Goal: Information Seeking & Learning: Learn about a topic

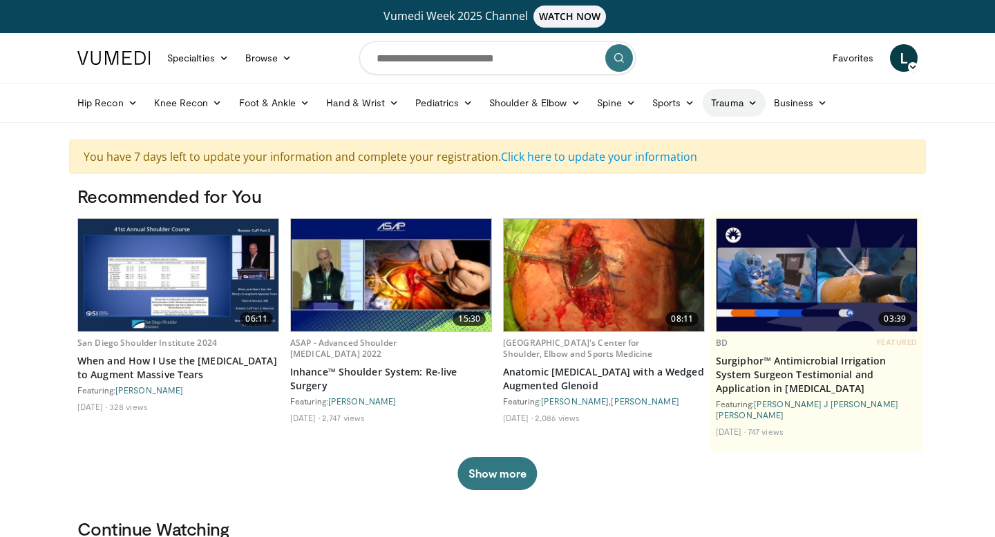
click at [734, 104] on link "Trauma" at bounding box center [734, 103] width 63 height 28
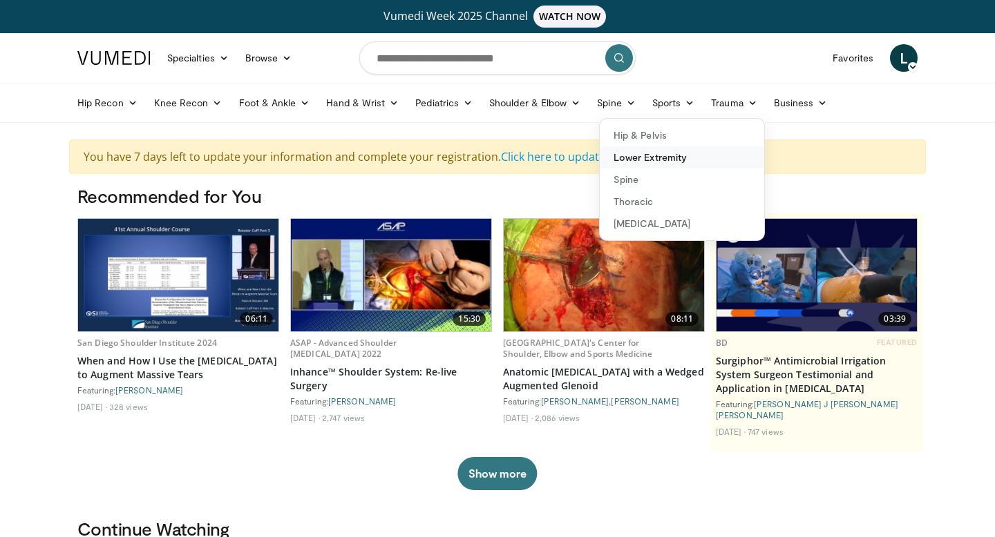
click at [687, 155] on link "Lower Extremity" at bounding box center [682, 157] width 164 height 22
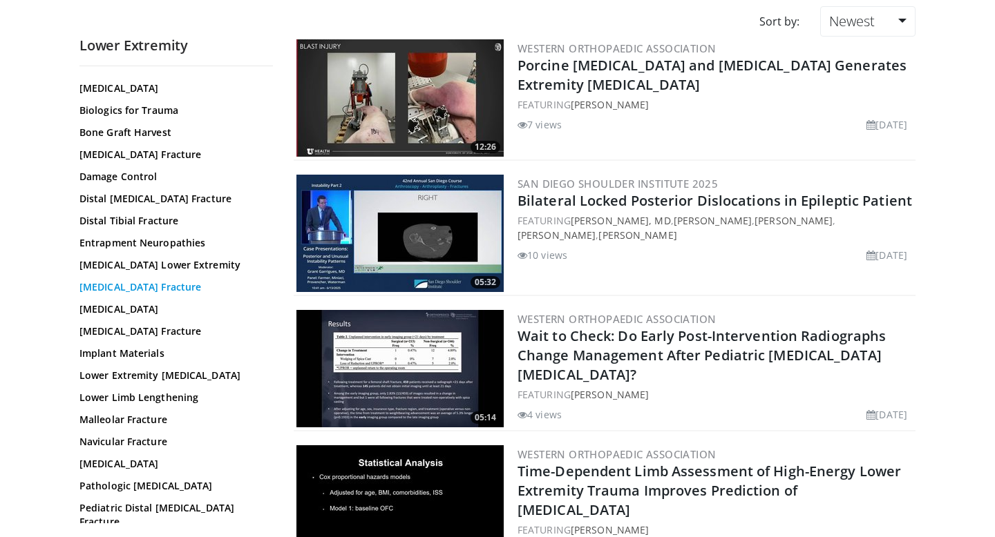
scroll to position [57, 0]
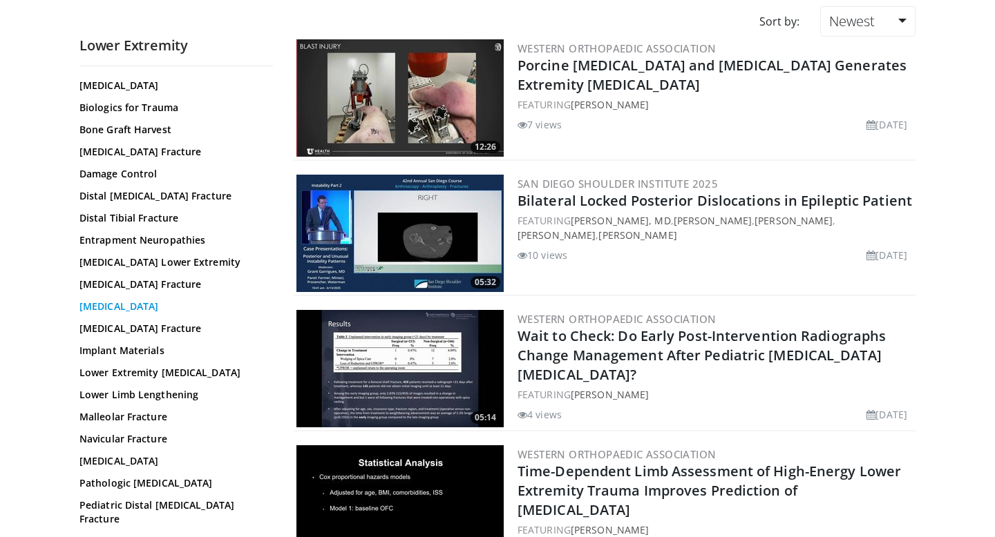
click at [179, 310] on link "Femoral Shaft Fracture" at bounding box center [172, 307] width 187 height 14
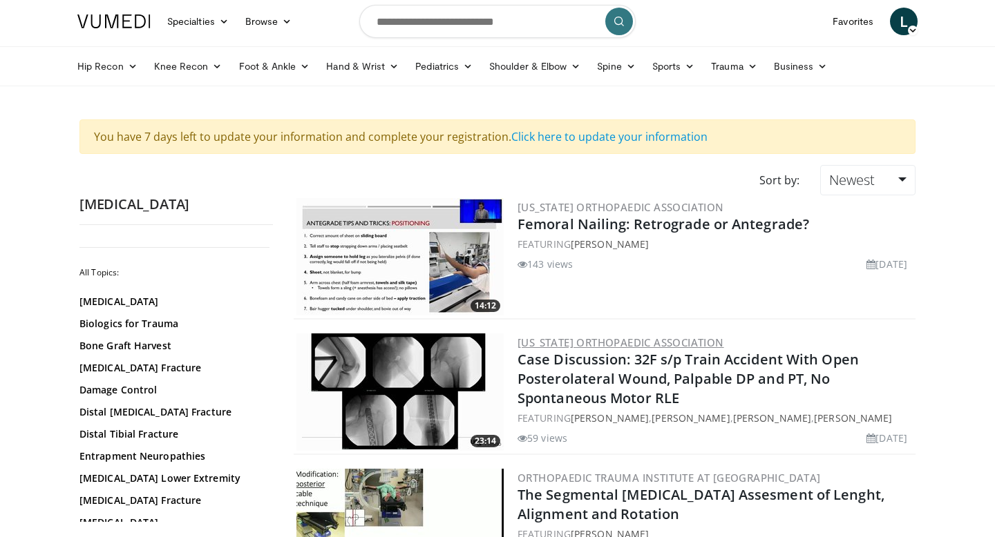
scroll to position [41, 0]
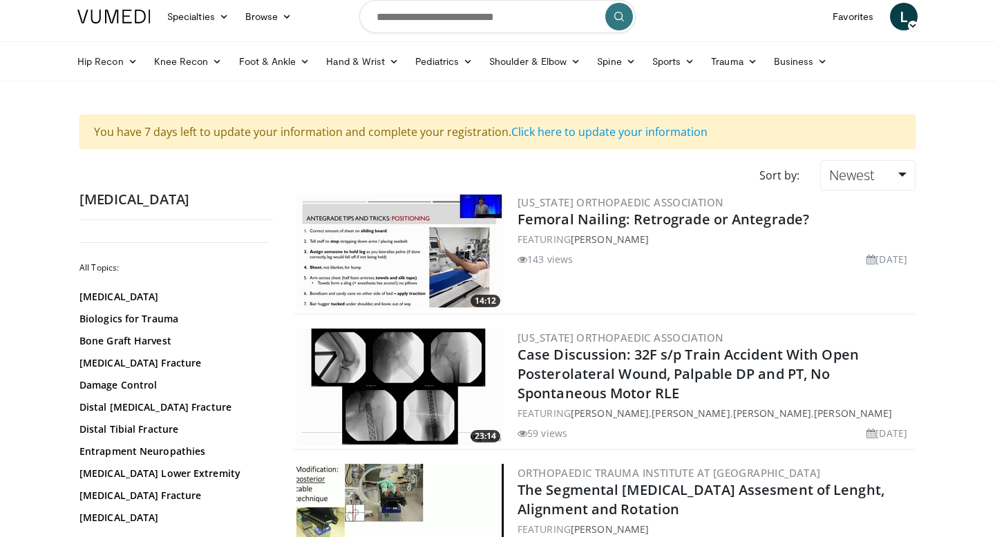
click at [402, 250] on img at bounding box center [399, 251] width 207 height 117
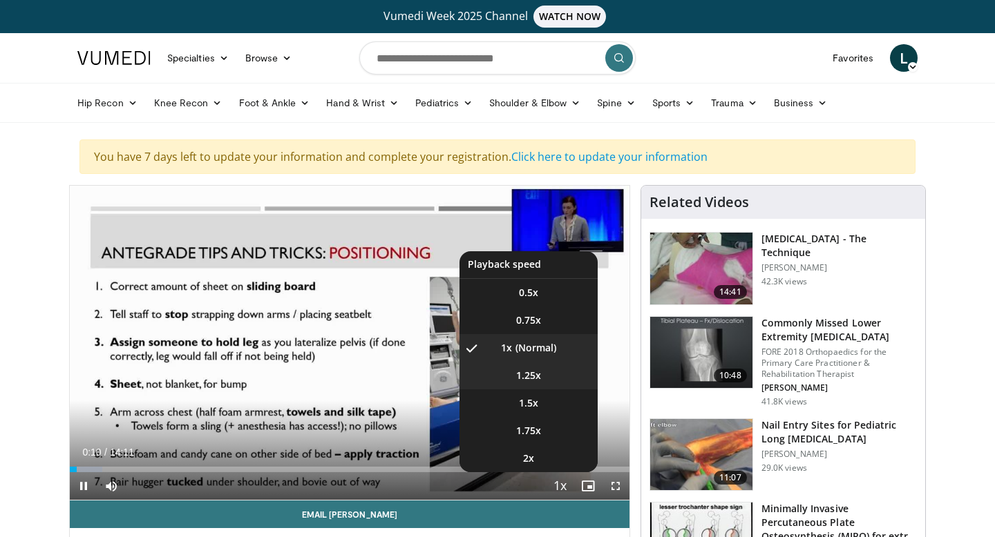
click at [537, 377] on span "1.25x" at bounding box center [528, 376] width 25 height 14
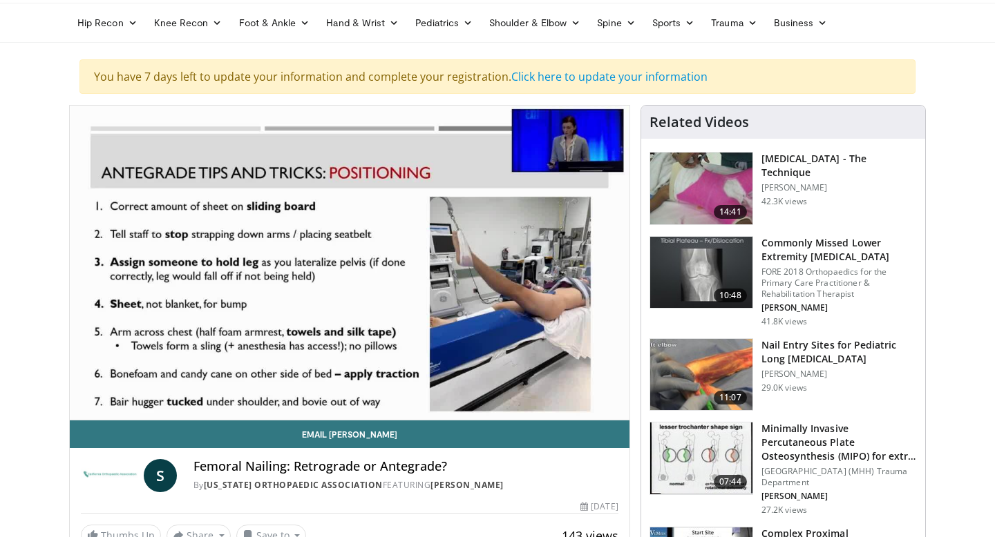
scroll to position [83, 0]
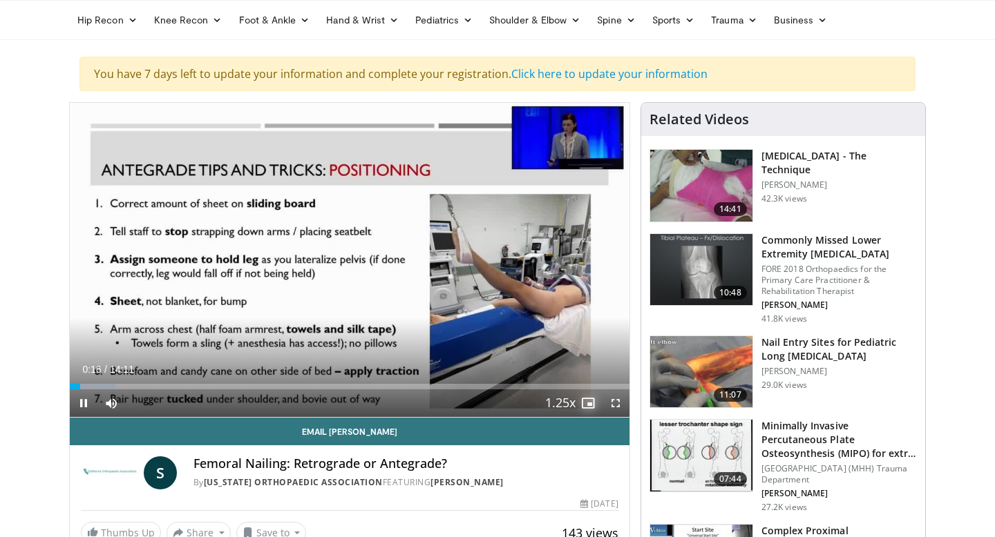
click at [589, 404] on span "Video Player" at bounding box center [588, 404] width 28 height 28
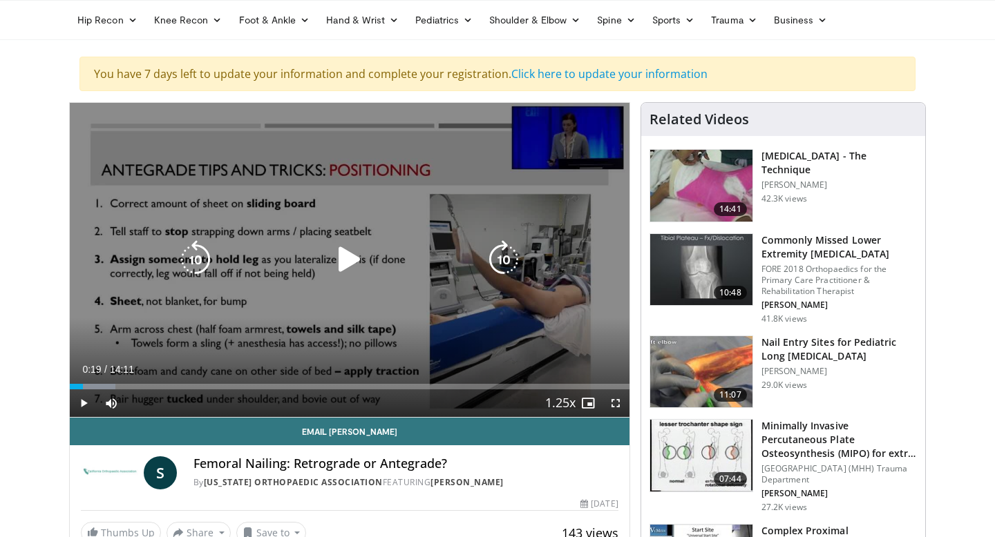
click at [522, 327] on div "10 seconds Tap to unmute" at bounding box center [350, 260] width 560 height 314
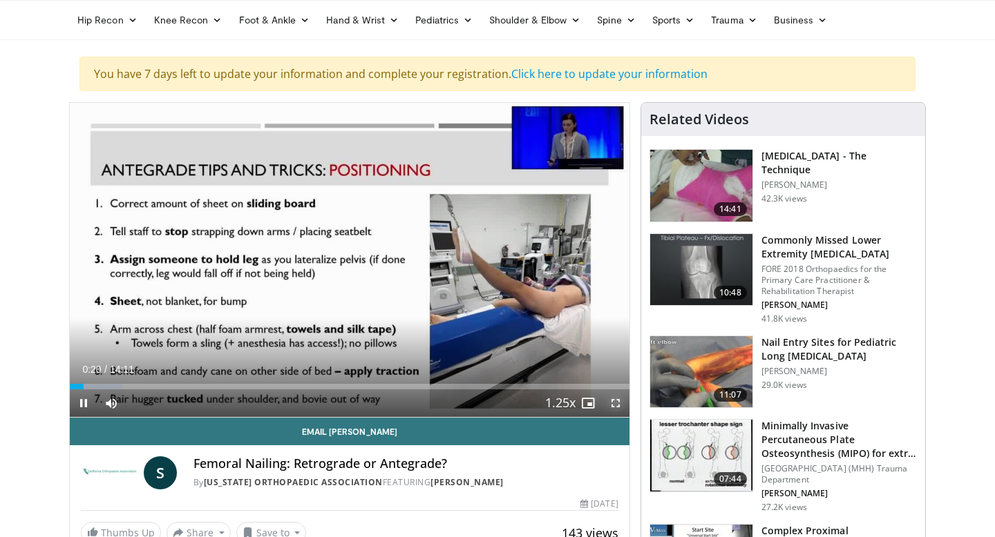
click at [617, 405] on span "Video Player" at bounding box center [616, 404] width 28 height 28
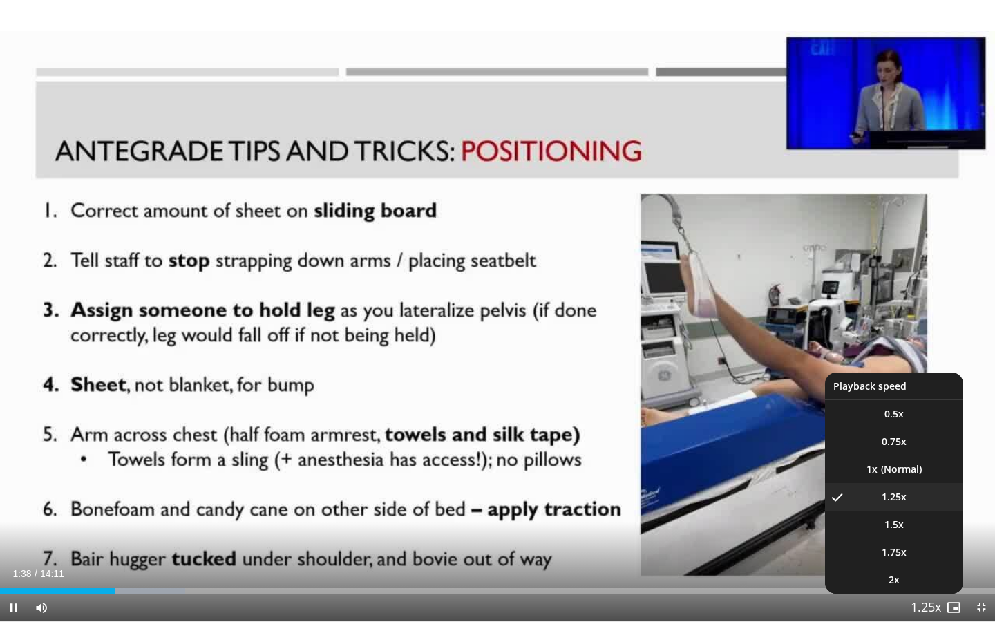
click at [920, 537] on span "Video Player" at bounding box center [925, 608] width 19 height 28
click at [902, 467] on li "1x" at bounding box center [894, 469] width 138 height 28
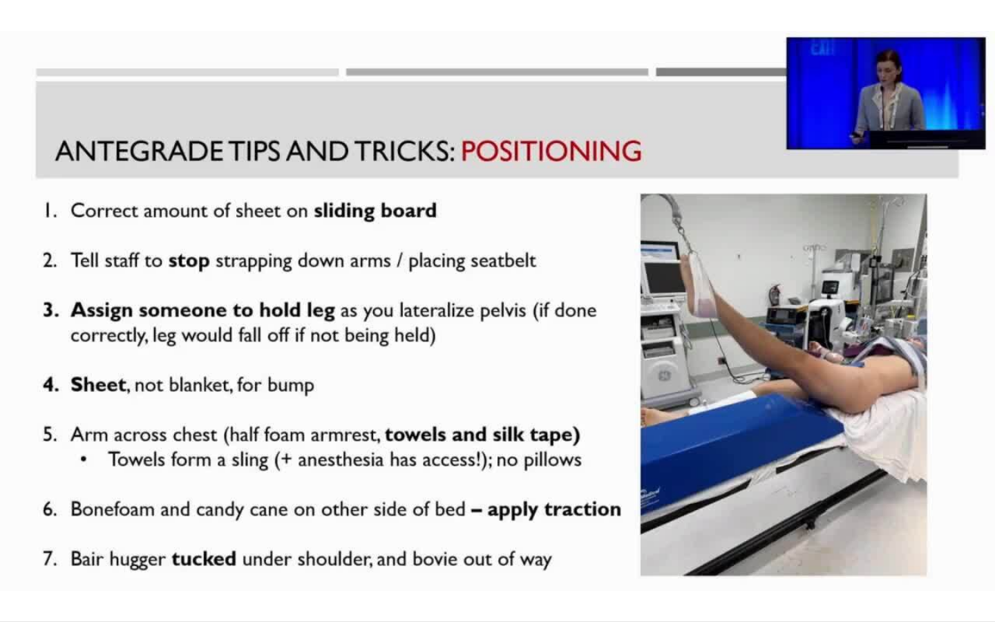
click at [912, 537] on button "Playback Rate" at bounding box center [926, 607] width 28 height 28
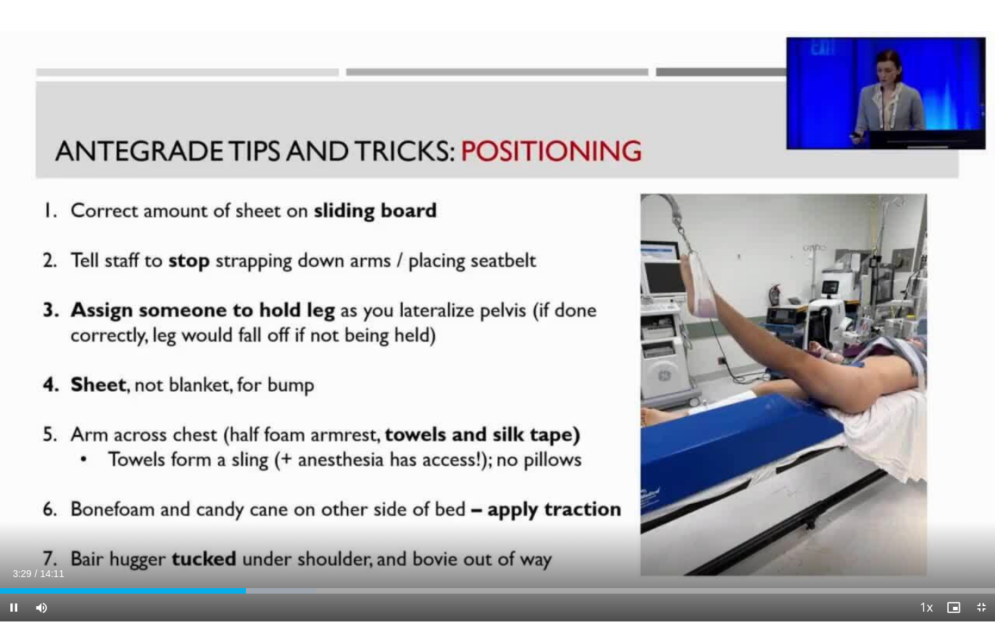
click at [912, 537] on button "Playback Rate" at bounding box center [926, 607] width 28 height 28
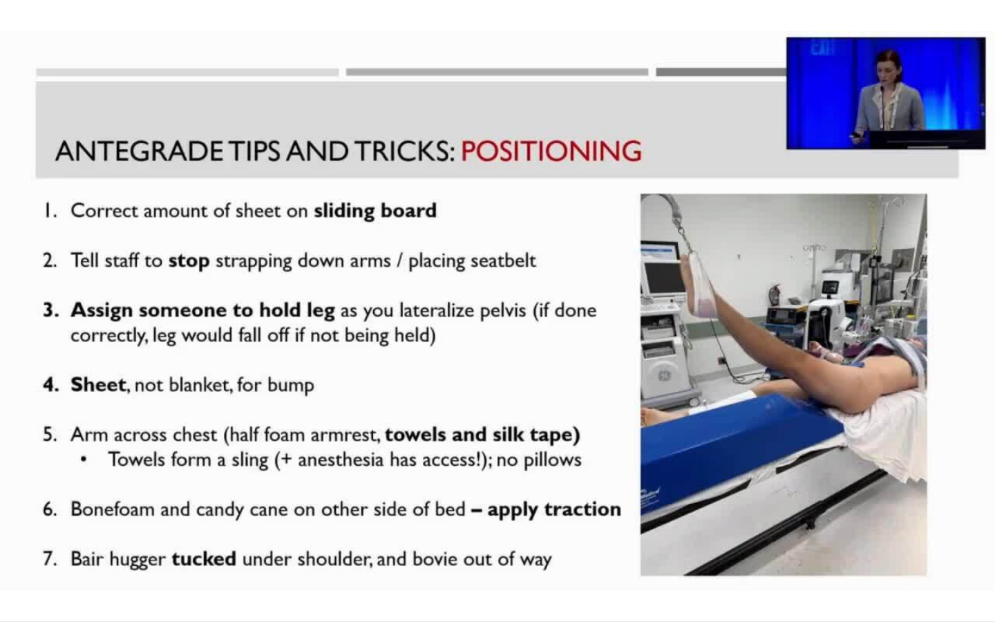
click at [912, 537] on button "Playback Rate" at bounding box center [926, 607] width 28 height 28
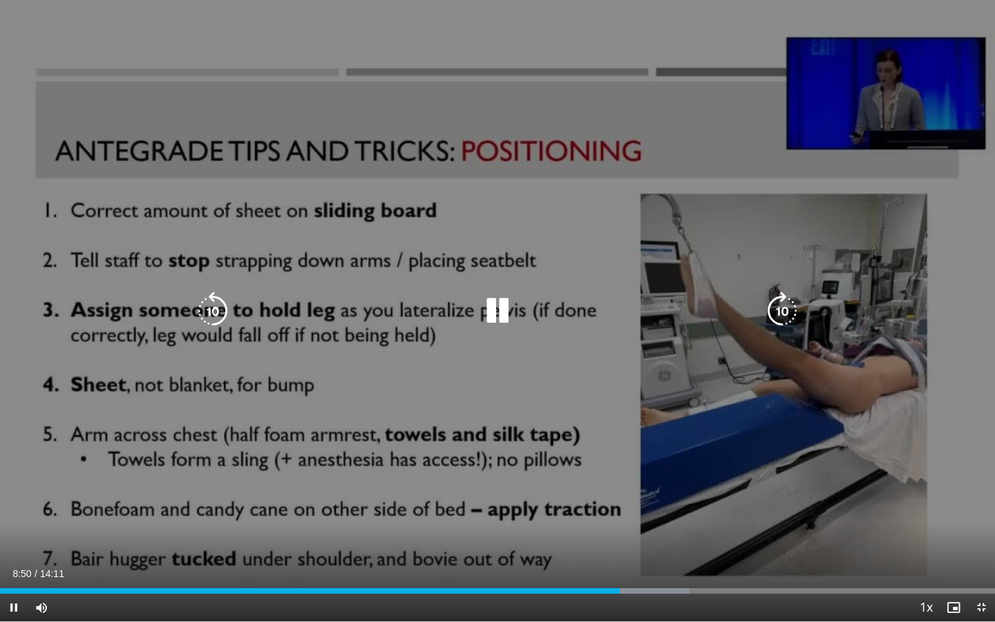
click at [211, 318] on icon "Video Player" at bounding box center [212, 311] width 39 height 39
click at [211, 314] on icon "Video Player" at bounding box center [212, 311] width 39 height 39
click at [495, 314] on icon "Video Player" at bounding box center [497, 311] width 39 height 39
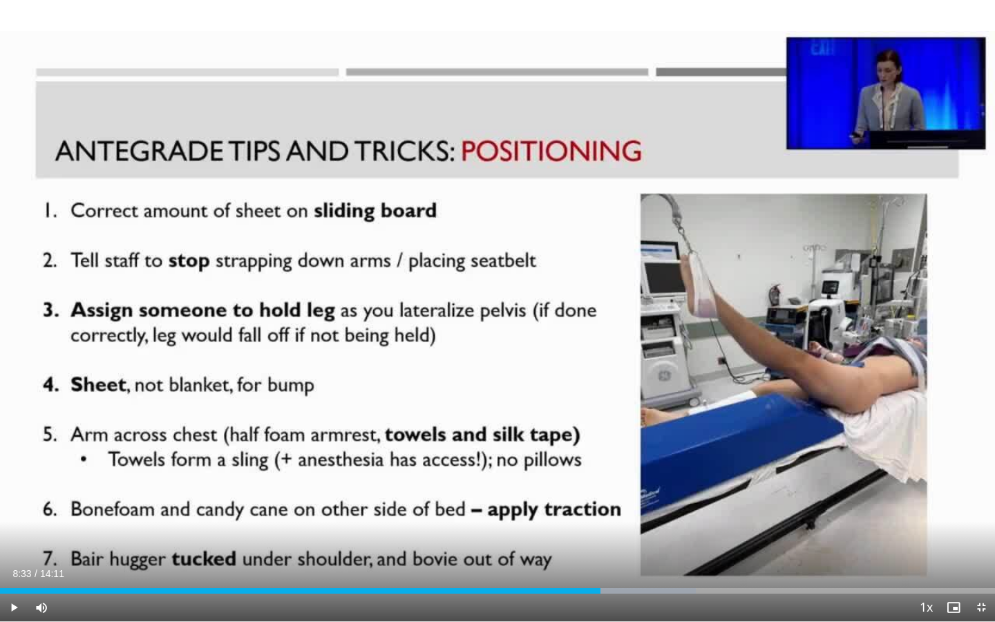
click at [495, 314] on div "10 seconds Tap to unmute" at bounding box center [497, 310] width 995 height 621
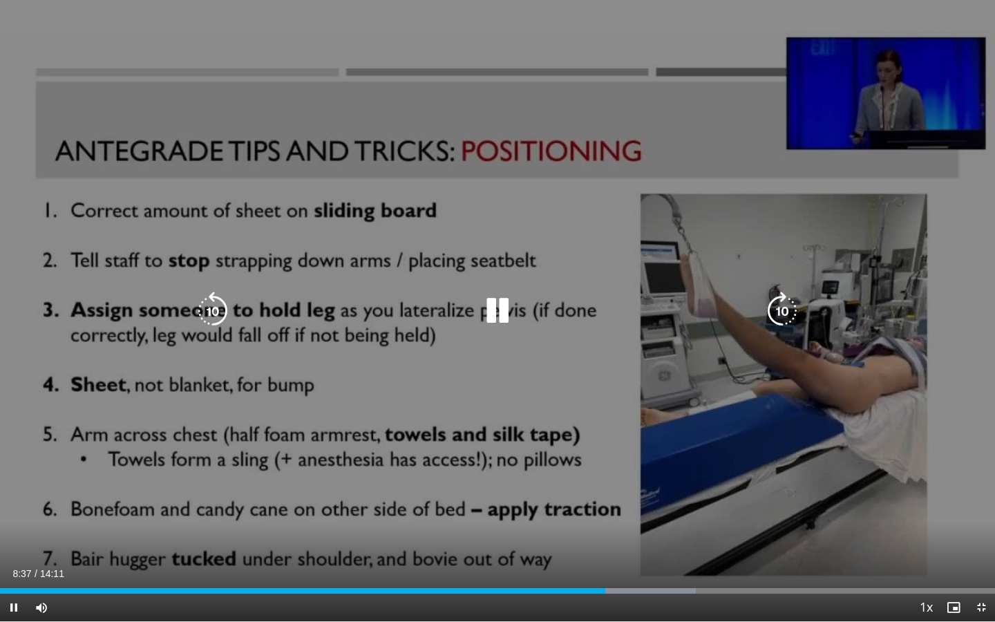
click at [499, 316] on icon "Video Player" at bounding box center [497, 311] width 39 height 39
click at [499, 317] on icon "Video Player" at bounding box center [497, 311] width 39 height 39
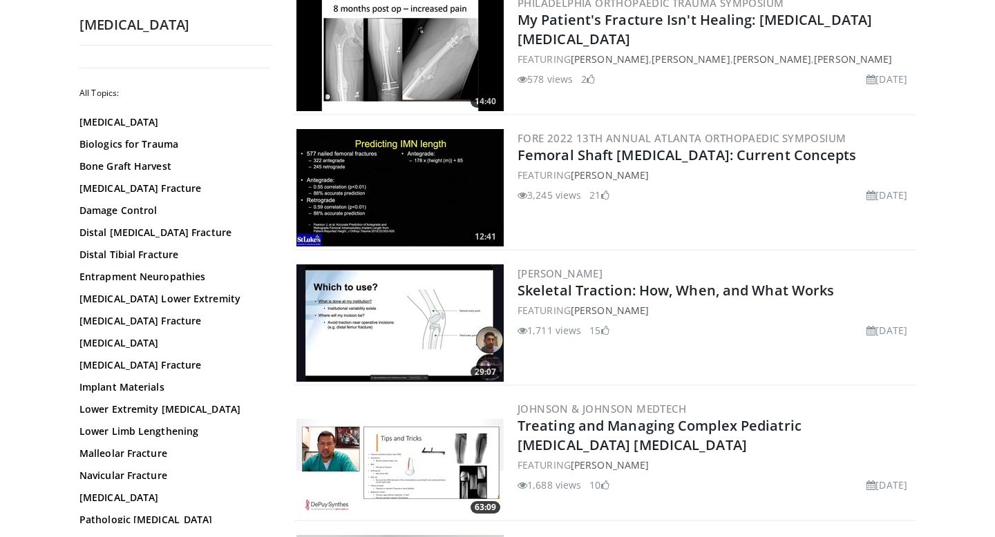
scroll to position [2816, 0]
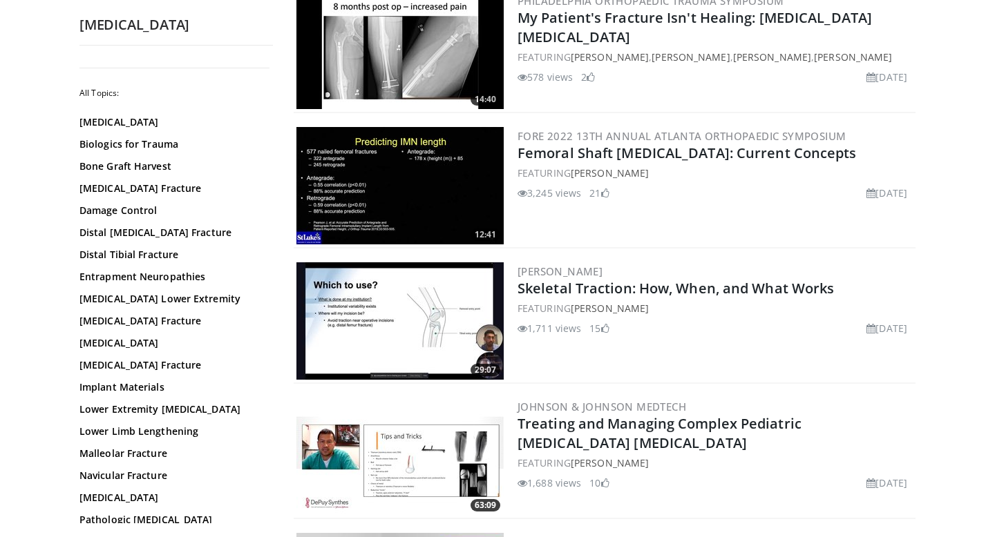
click at [381, 196] on img at bounding box center [399, 185] width 207 height 117
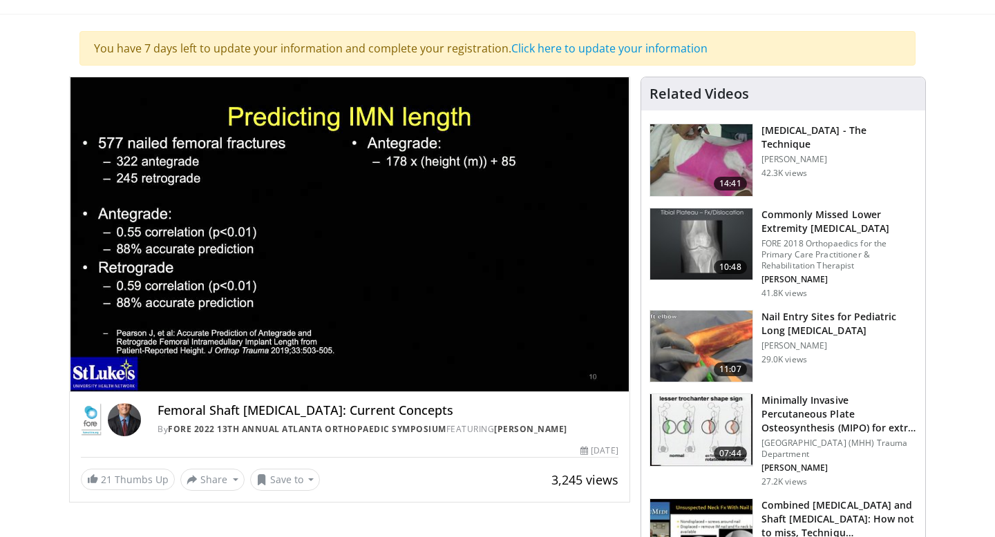
scroll to position [112, 0]
